Goal: Learn about a topic

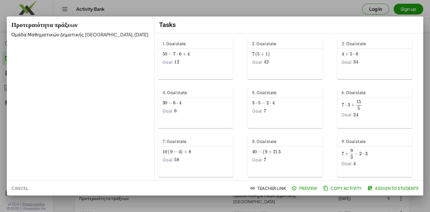
click at [262, 56] on span "+" at bounding box center [263, 54] width 4 height 6
click at [179, 104] on span "4" at bounding box center [180, 103] width 2 height 6
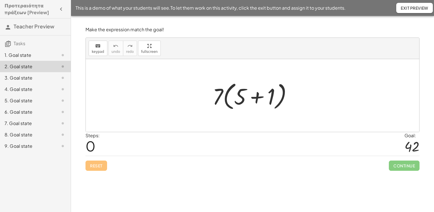
click at [264, 102] on div at bounding box center [255, 95] width 90 height 33
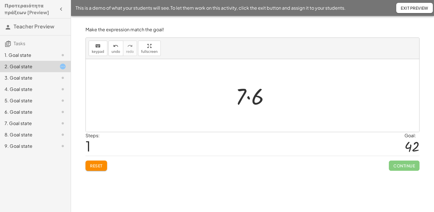
click at [248, 100] on div at bounding box center [255, 95] width 44 height 29
